Goal: Transaction & Acquisition: Purchase product/service

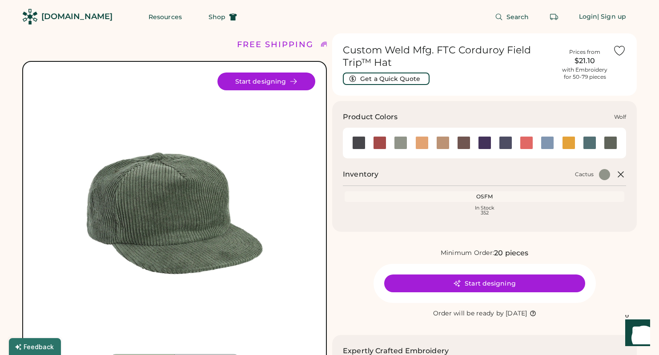
click at [609, 140] on div at bounding box center [610, 142] width 13 height 13
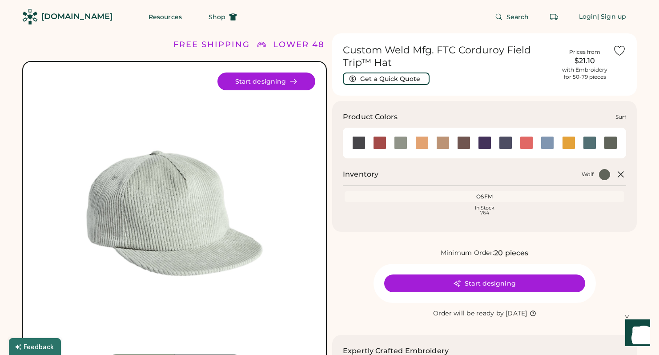
click at [591, 141] on div at bounding box center [589, 142] width 13 height 13
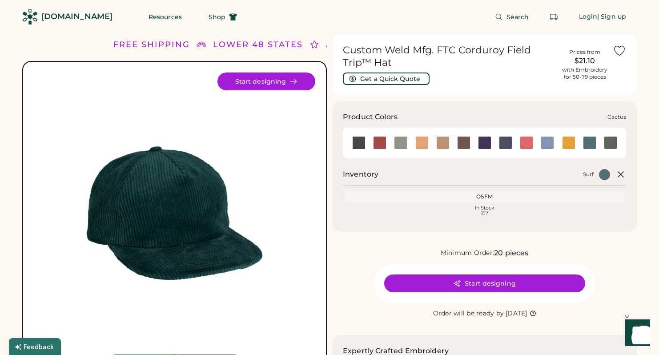
click at [403, 144] on div at bounding box center [400, 142] width 13 height 13
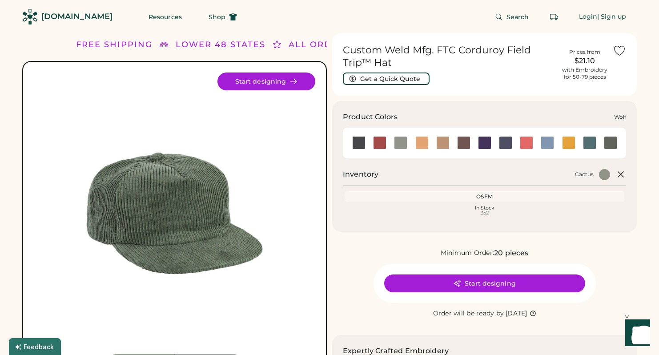
click at [608, 140] on div at bounding box center [610, 142] width 13 height 13
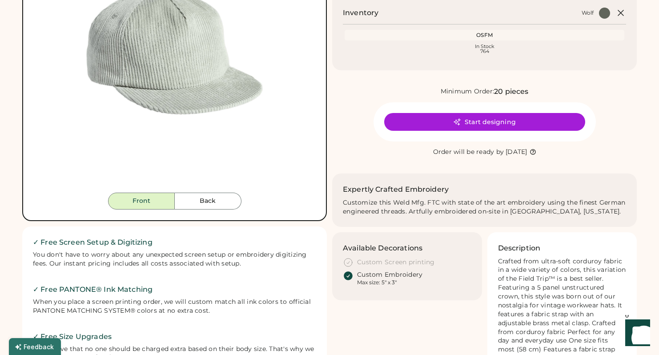
scroll to position [185, 0]
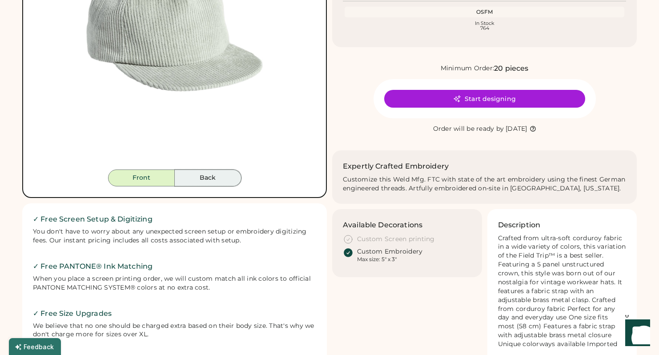
click at [204, 176] on button "Back" at bounding box center [208, 177] width 67 height 17
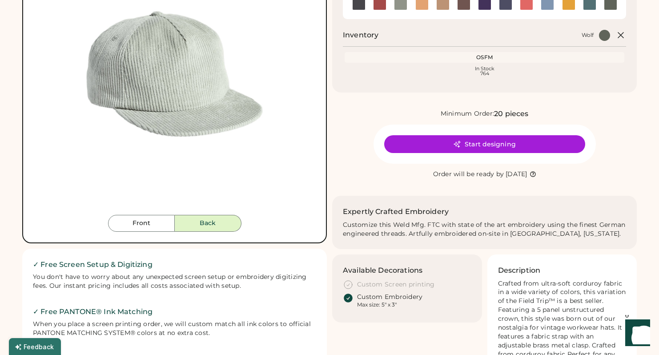
scroll to position [77, 0]
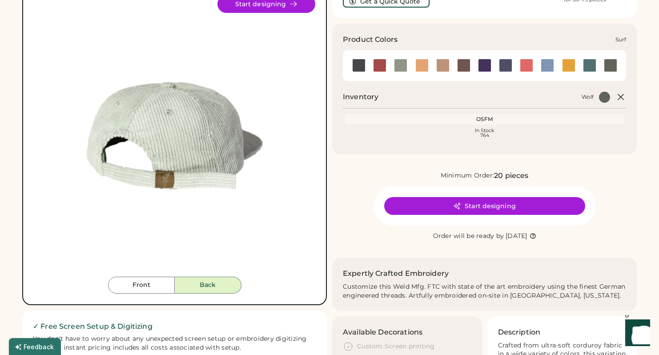
click at [592, 66] on div at bounding box center [589, 65] width 13 height 13
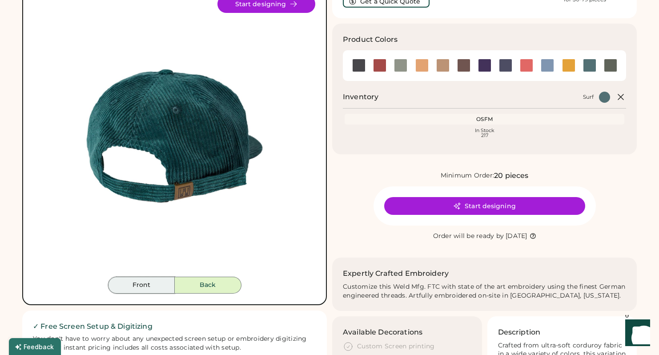
click at [151, 281] on button "Front" at bounding box center [141, 285] width 67 height 17
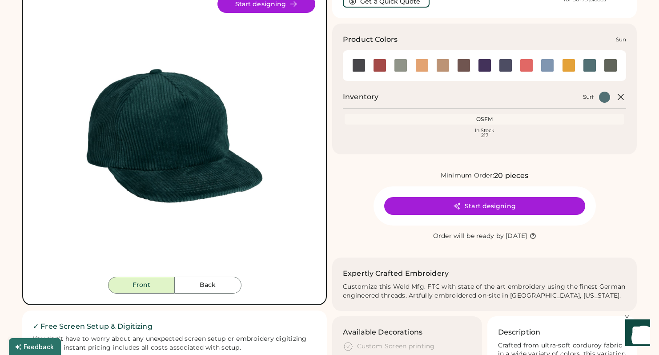
click at [568, 64] on div at bounding box center [568, 65] width 13 height 13
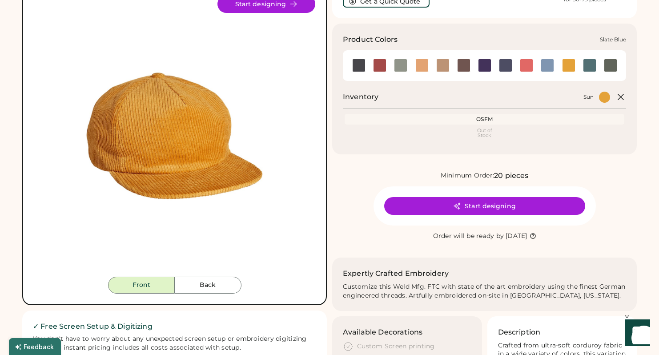
click at [548, 64] on div at bounding box center [547, 65] width 13 height 13
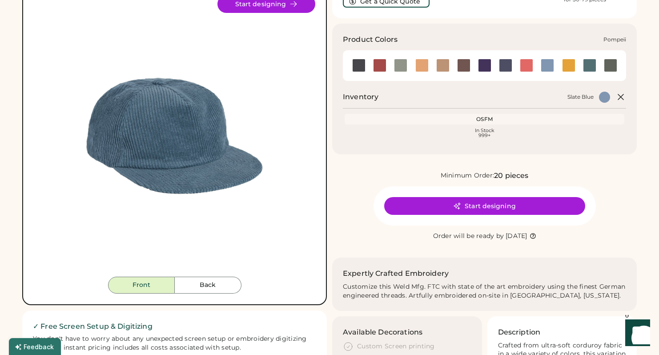
click at [527, 67] on div at bounding box center [526, 65] width 13 height 13
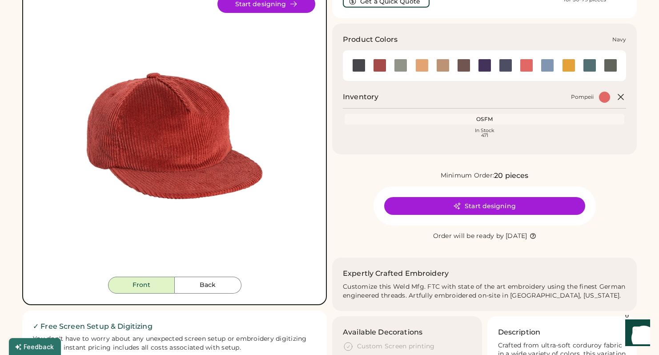
click at [502, 64] on div at bounding box center [505, 65] width 13 height 13
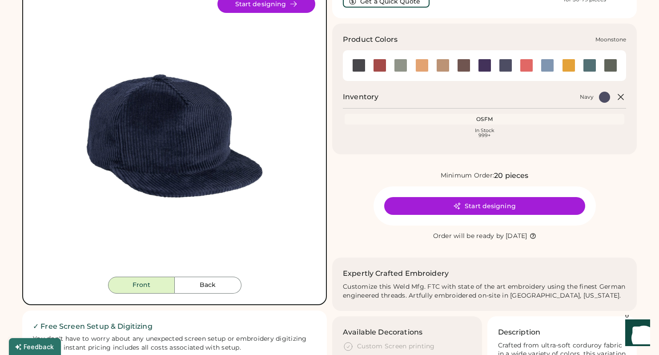
click at [480, 65] on div at bounding box center [484, 65] width 13 height 13
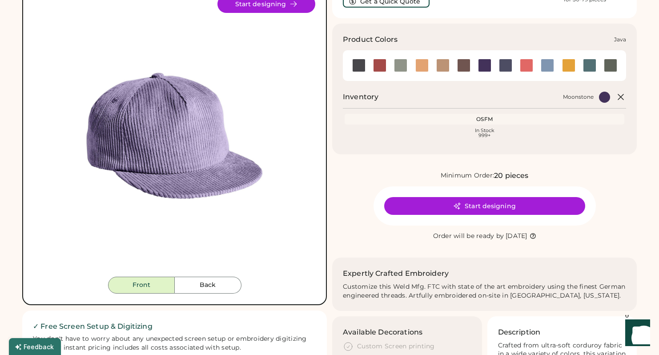
click at [456, 67] on div at bounding box center [463, 65] width 21 height 13
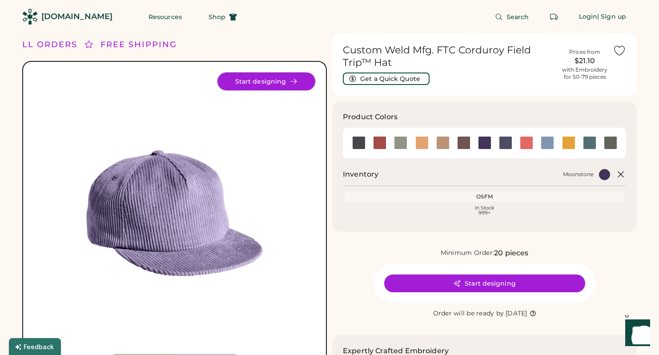
click at [270, 81] on button "Start designing" at bounding box center [266, 81] width 98 height 18
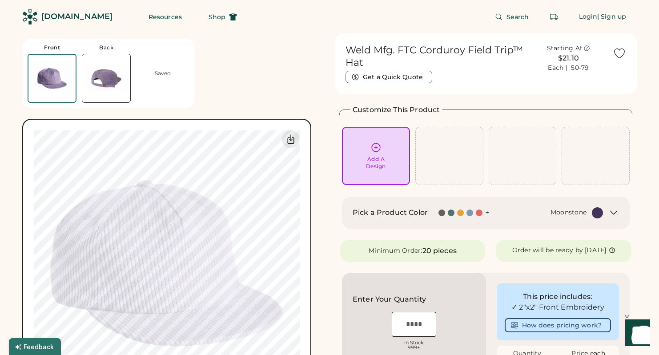
click at [449, 212] on div at bounding box center [451, 212] width 7 height 7
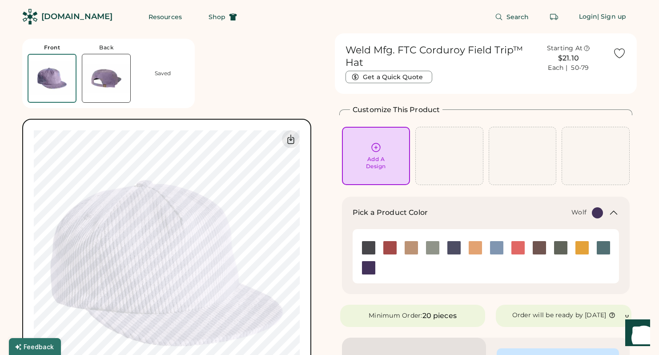
click at [557, 246] on img at bounding box center [560, 247] width 13 height 13
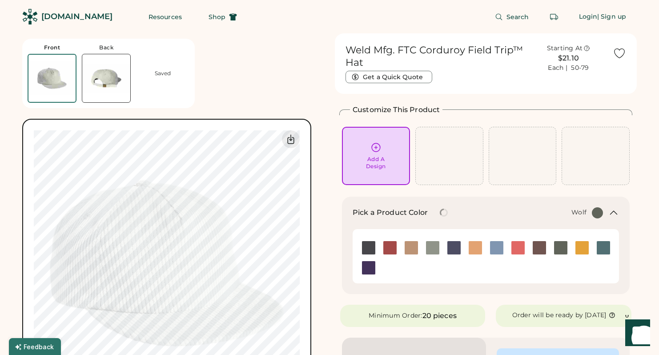
click at [567, 244] on div at bounding box center [560, 248] width 21 height 14
click at [555, 247] on img at bounding box center [560, 247] width 13 height 13
click at [594, 218] on div "Pick a Product Color + Wolf" at bounding box center [486, 218] width 266 height 22
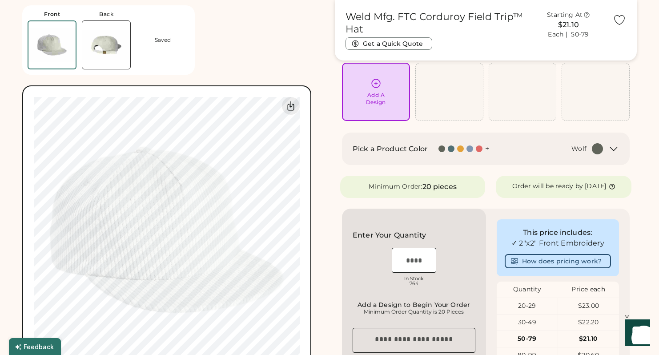
scroll to position [89, 0]
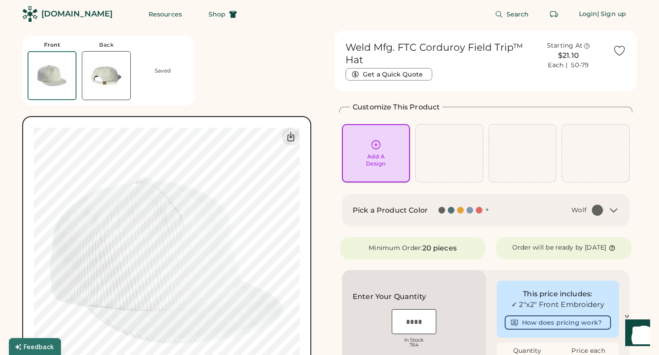
click at [372, 154] on div "Add A Design" at bounding box center [376, 160] width 20 height 14
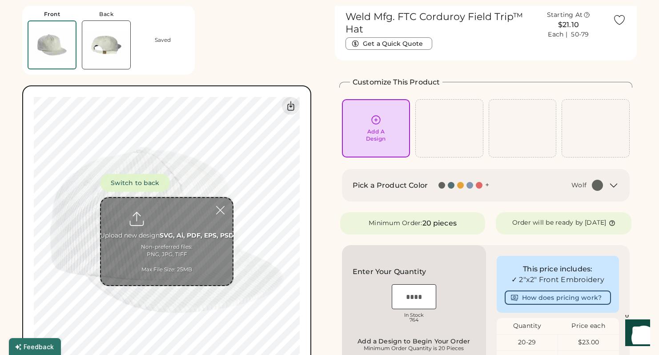
scroll to position [33, 0]
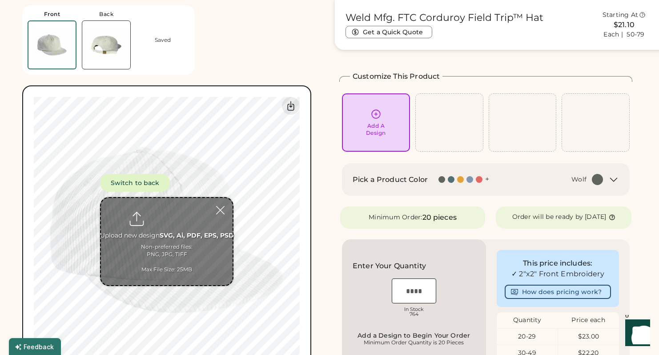
click at [172, 235] on input "file" at bounding box center [167, 241] width 132 height 87
type input "**********"
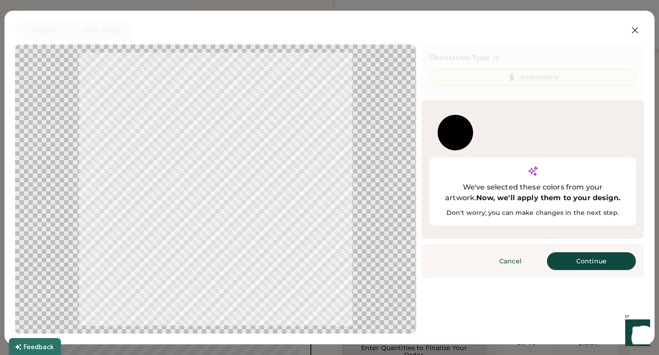
scroll to position [60, 0]
click at [454, 134] on div at bounding box center [456, 133] width 36 height 36
click at [575, 252] on button "Continue" at bounding box center [591, 261] width 89 height 18
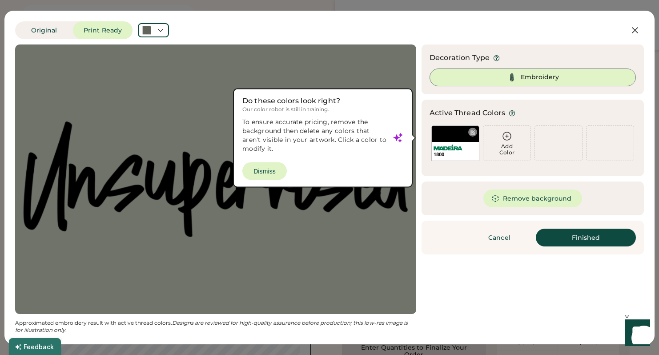
click at [454, 134] on div "1800" at bounding box center [455, 143] width 48 height 36
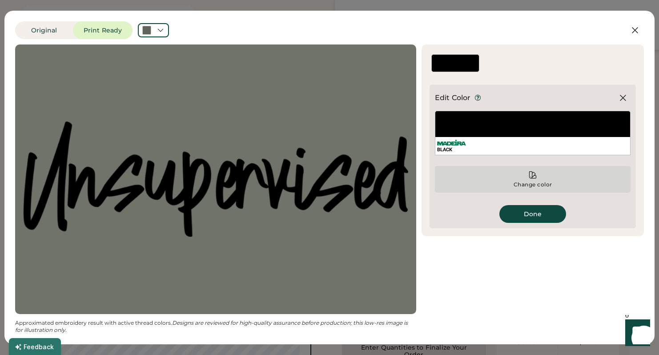
click at [531, 185] on div "Change color" at bounding box center [533, 184] width 40 height 7
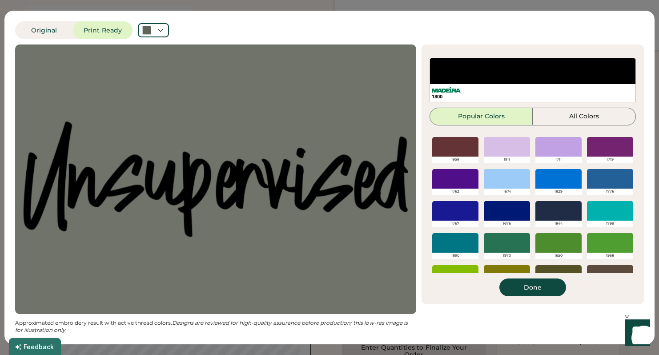
scroll to position [197, 0]
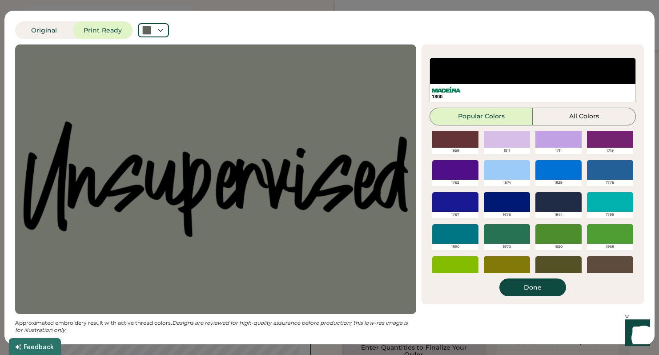
click at [508, 232] on div at bounding box center [507, 234] width 46 height 20
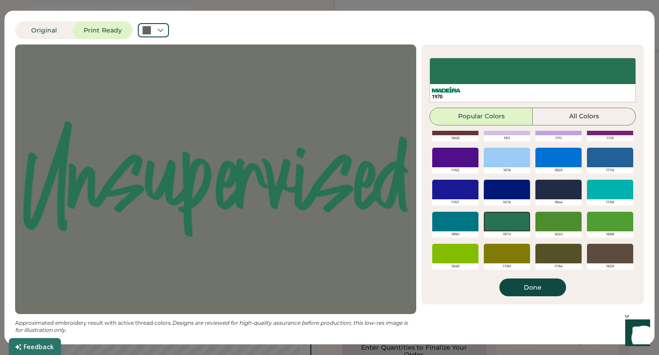
scroll to position [0, 0]
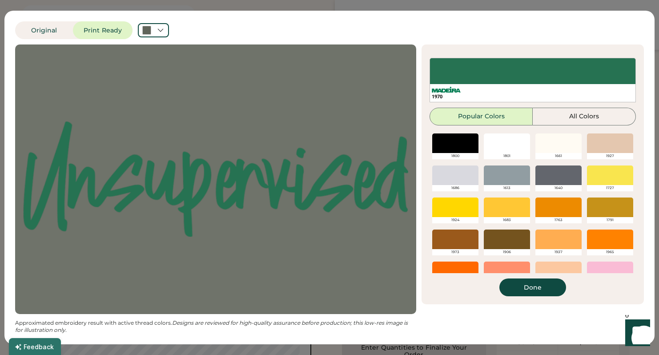
click at [502, 143] on div at bounding box center [507, 143] width 46 height 20
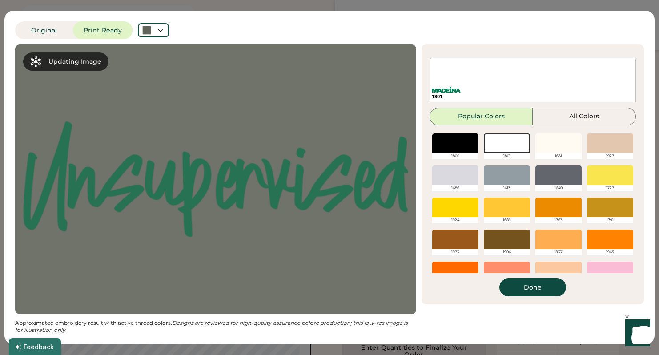
click at [540, 138] on div at bounding box center [558, 143] width 46 height 20
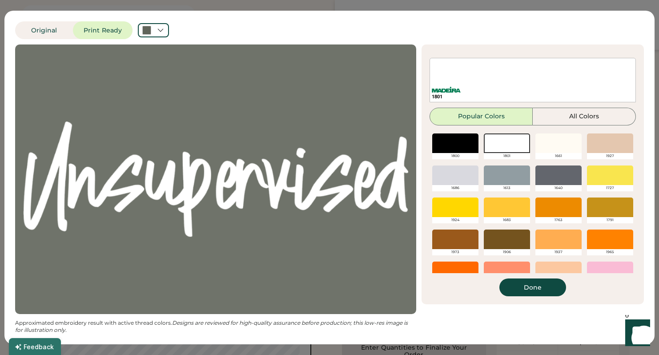
click at [551, 143] on div at bounding box center [558, 143] width 46 height 20
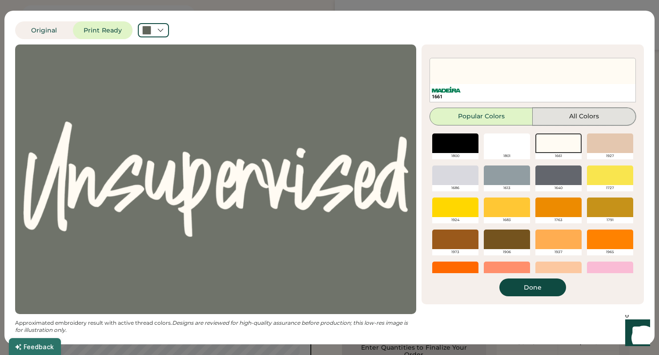
click at [601, 109] on button "All Colors" at bounding box center [584, 117] width 103 height 18
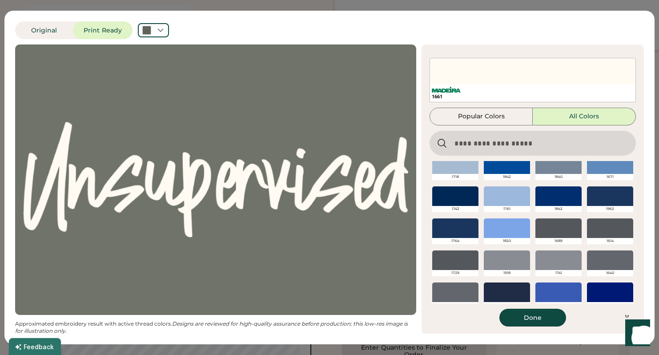
scroll to position [1689, 0]
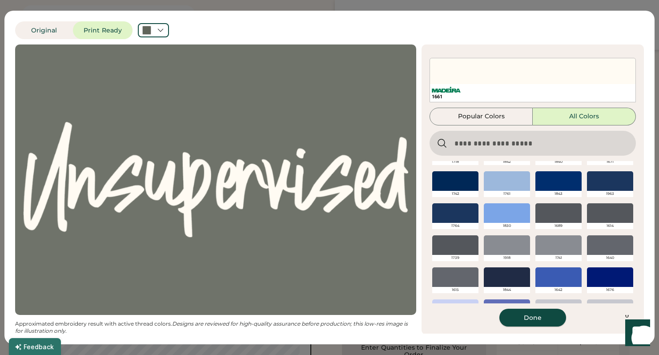
click at [522, 316] on button "Done" at bounding box center [532, 318] width 67 height 18
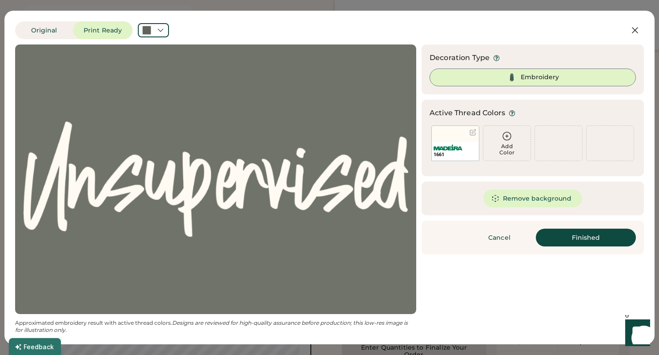
scroll to position [0, 0]
click at [504, 199] on button "Remove background" at bounding box center [532, 198] width 99 height 18
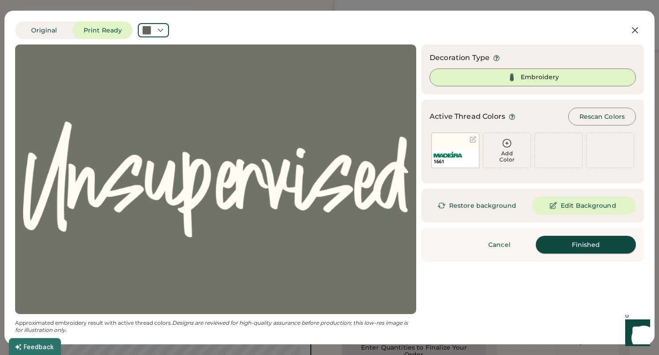
click at [579, 247] on button "Finished" at bounding box center [586, 245] width 100 height 18
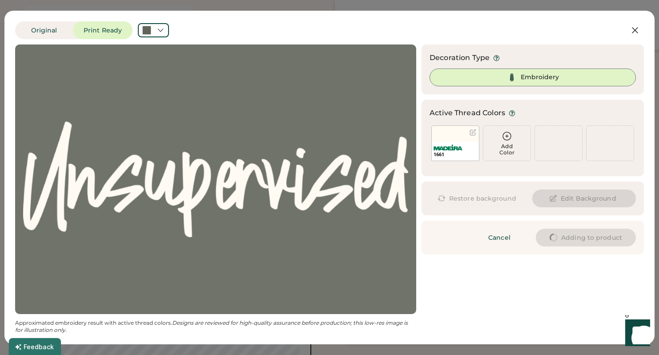
type input "****"
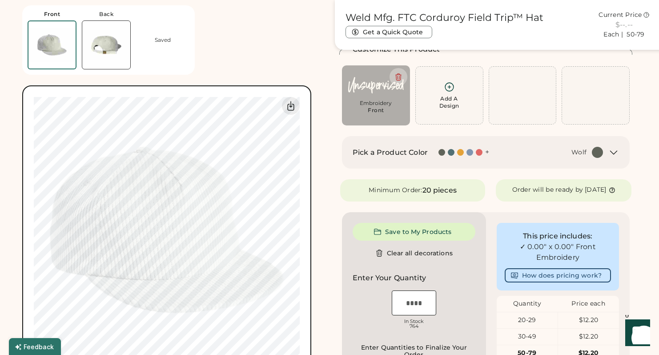
type input "****"
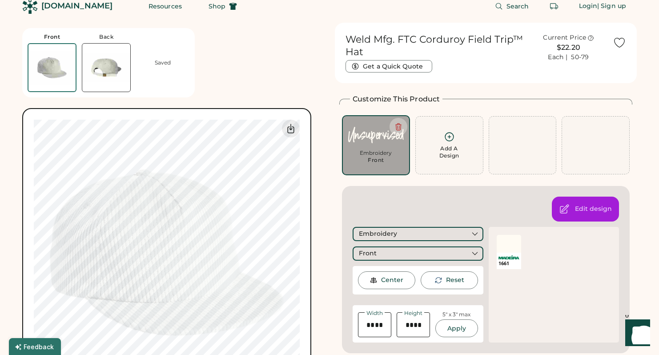
scroll to position [10, 0]
click at [54, 64] on img at bounding box center [51, 67] width 47 height 47
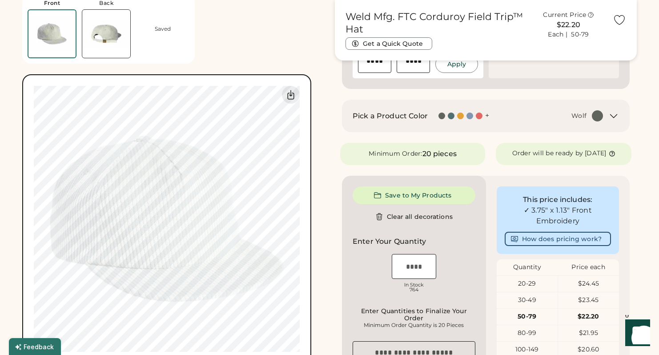
scroll to position [275, 0]
click at [448, 112] on div at bounding box center [452, 115] width 9 height 7
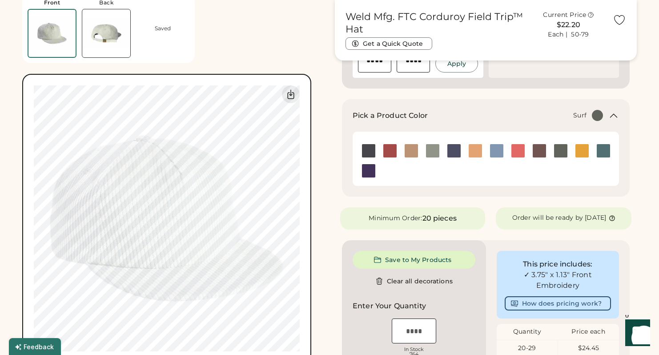
click at [603, 146] on img at bounding box center [603, 150] width 13 height 13
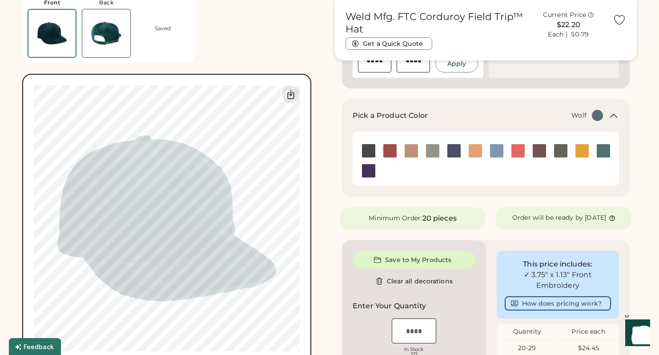
click at [559, 150] on img at bounding box center [560, 150] width 13 height 13
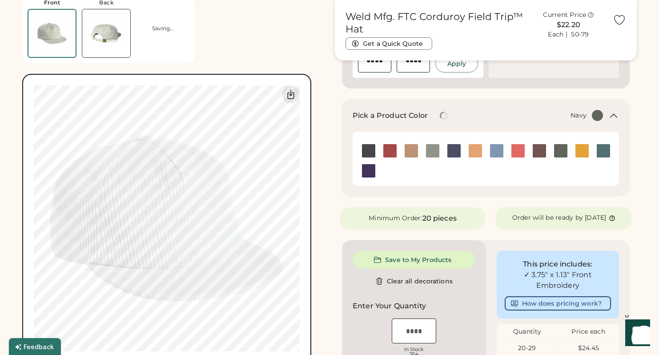
click at [454, 154] on img at bounding box center [453, 150] width 13 height 13
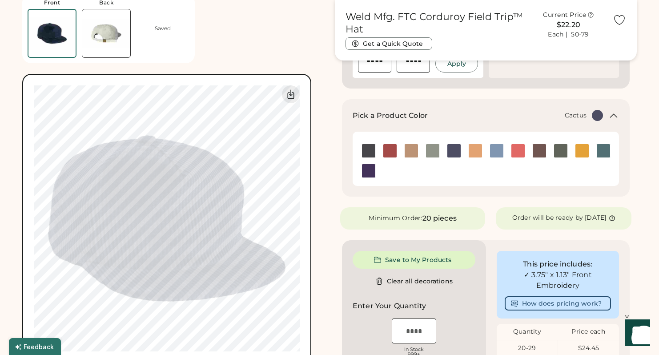
click at [438, 153] on img at bounding box center [432, 150] width 13 height 13
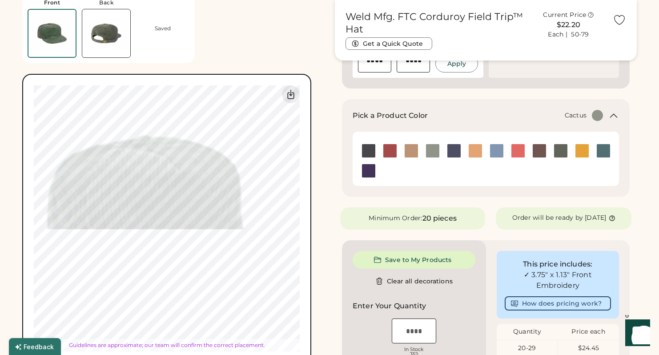
type input "****"
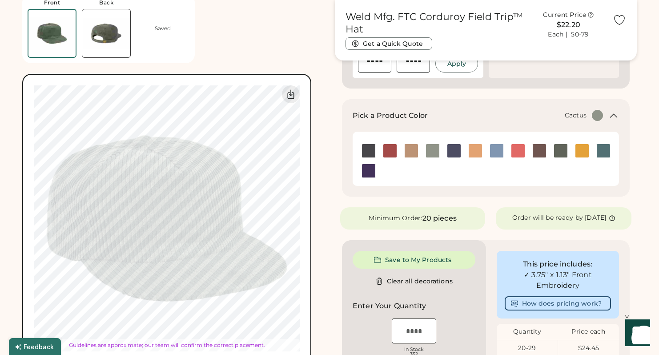
type input "****"
